Goal: Task Accomplishment & Management: Complete application form

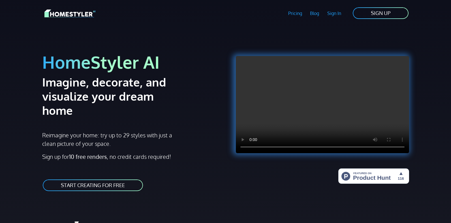
click at [83, 179] on link "START CREATING FOR FREE" at bounding box center [92, 185] width 101 height 13
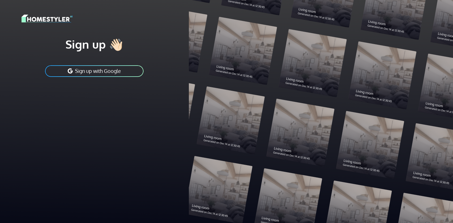
click at [89, 71] on button "Sign up with Google" at bounding box center [94, 71] width 100 height 13
click at [251, 68] on div at bounding box center [321, 111] width 264 height 223
click at [63, 71] on button "Sign up with Google" at bounding box center [94, 71] width 100 height 13
